Goal: Submit feedback/report problem: Submit feedback/report problem

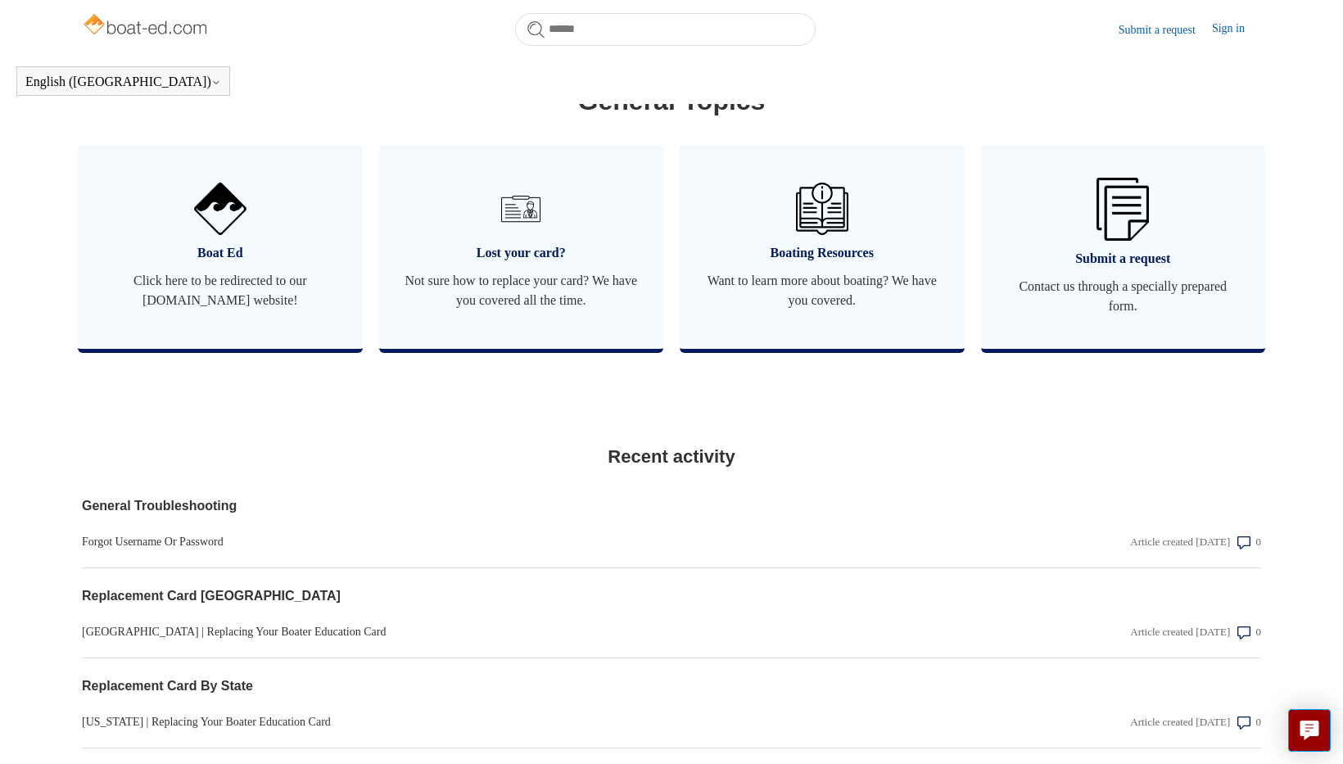
scroll to position [930, 0]
click at [1053, 297] on span "Contact us through a specially prepared form." at bounding box center [1124, 297] width 236 height 39
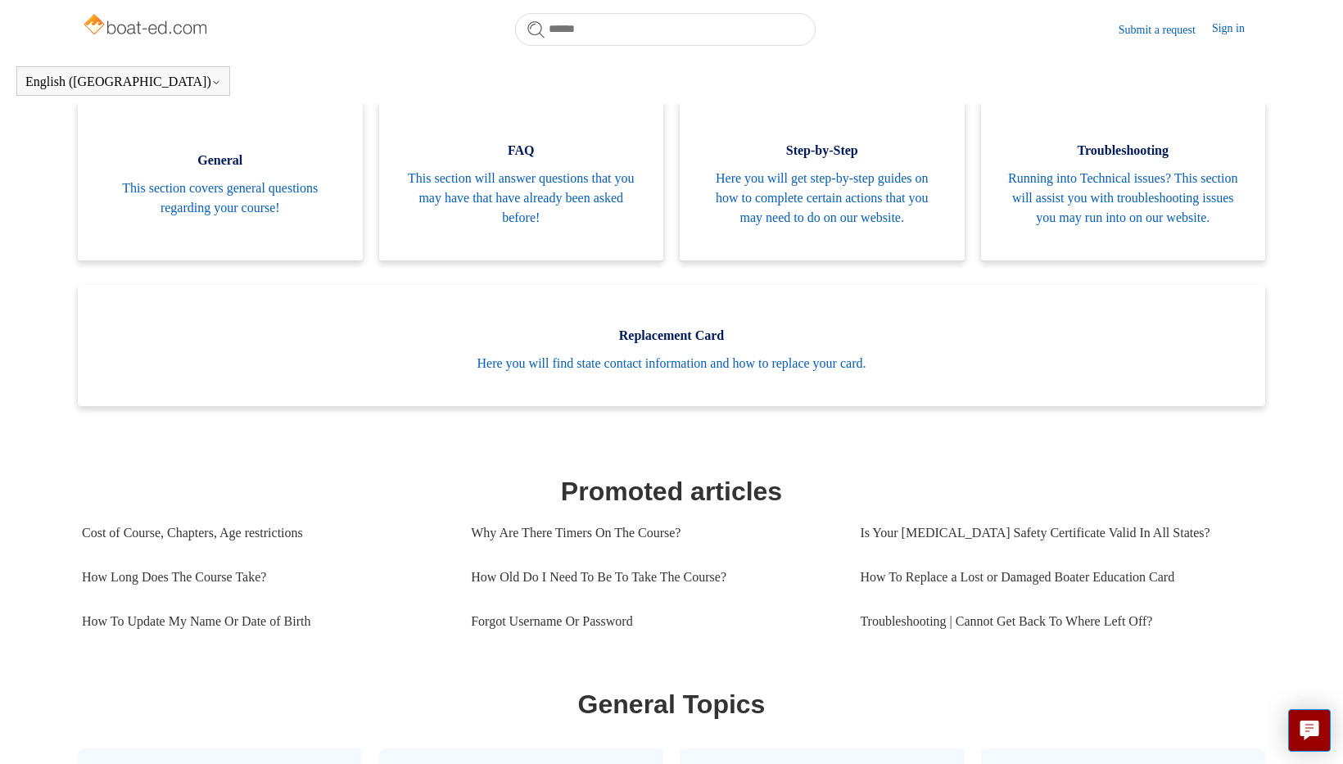
scroll to position [373, 0]
